Goal: Navigation & Orientation: Go to known website

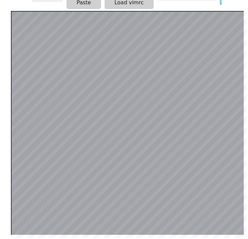
scroll to position [143, 0]
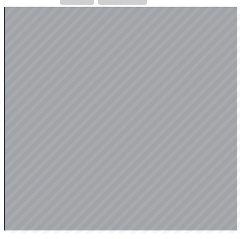
scroll to position [143, 8]
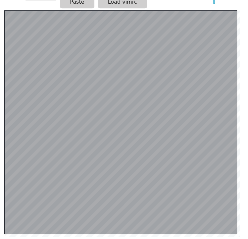
scroll to position [149, 8]
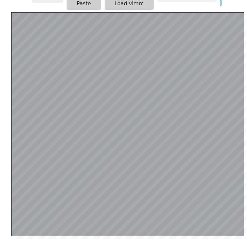
scroll to position [147, 0]
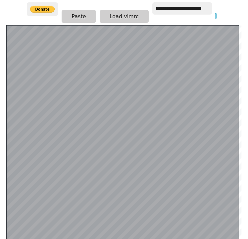
scroll to position [143, 5]
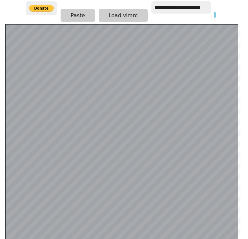
scroll to position [143, 6]
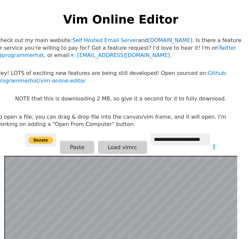
scroll to position [1, 0]
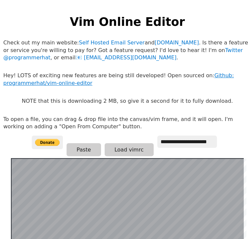
click at [29, 81] on link "Github: programmerhat/vim-online-editor" at bounding box center [118, 79] width 231 height 14
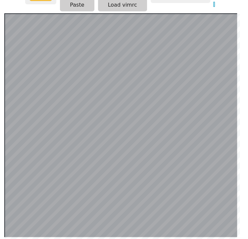
scroll to position [146, 8]
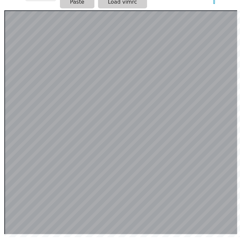
scroll to position [143, 8]
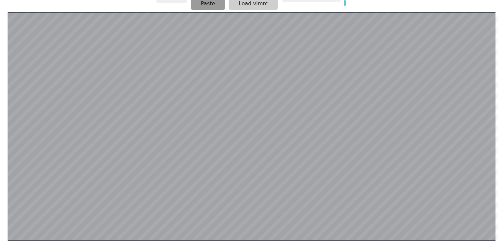
scroll to position [147, 0]
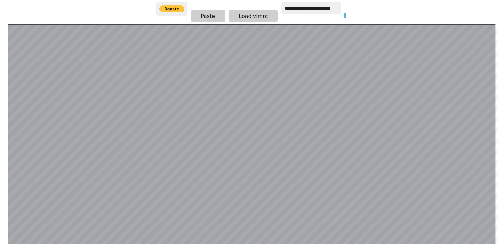
scroll to position [143, 0]
